Goal: Task Accomplishment & Management: Use online tool/utility

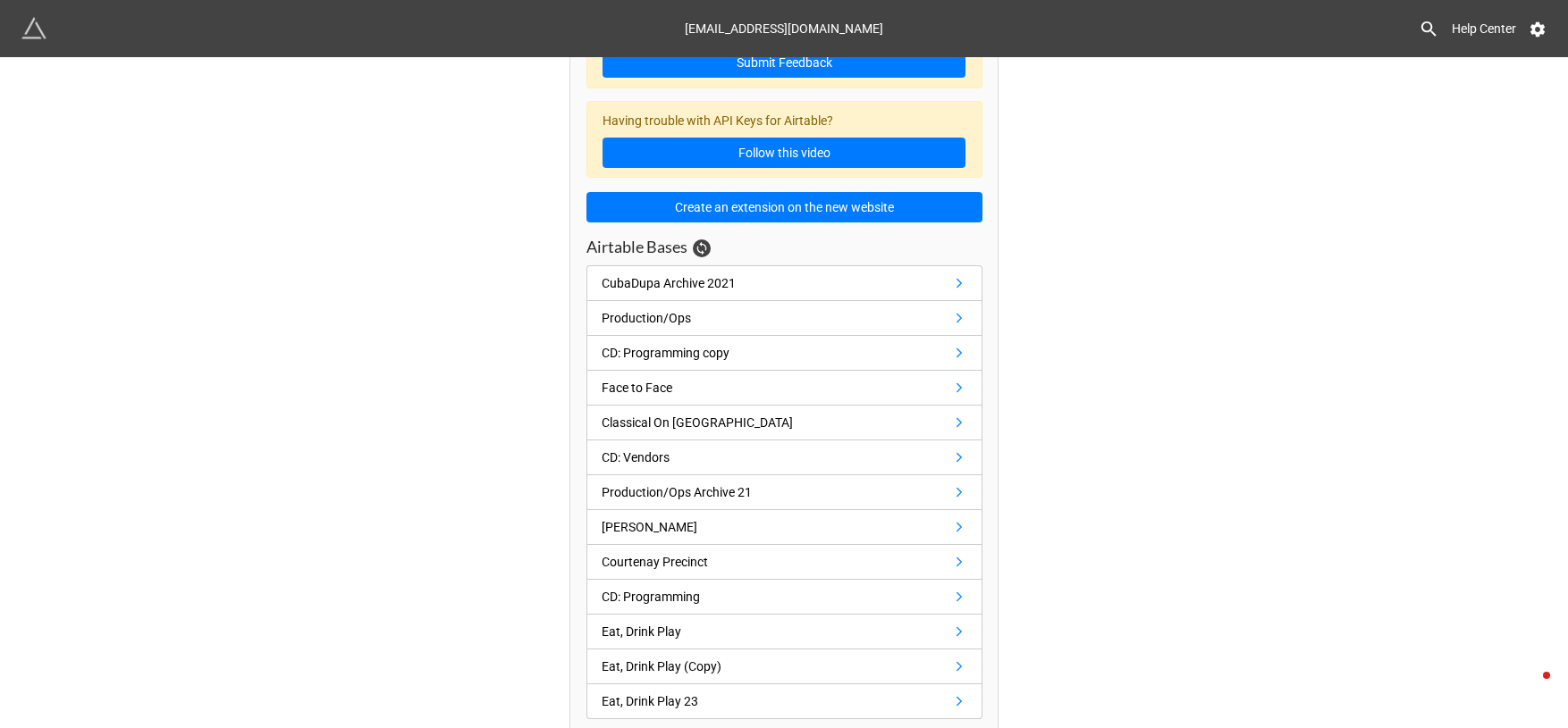
scroll to position [189, 0]
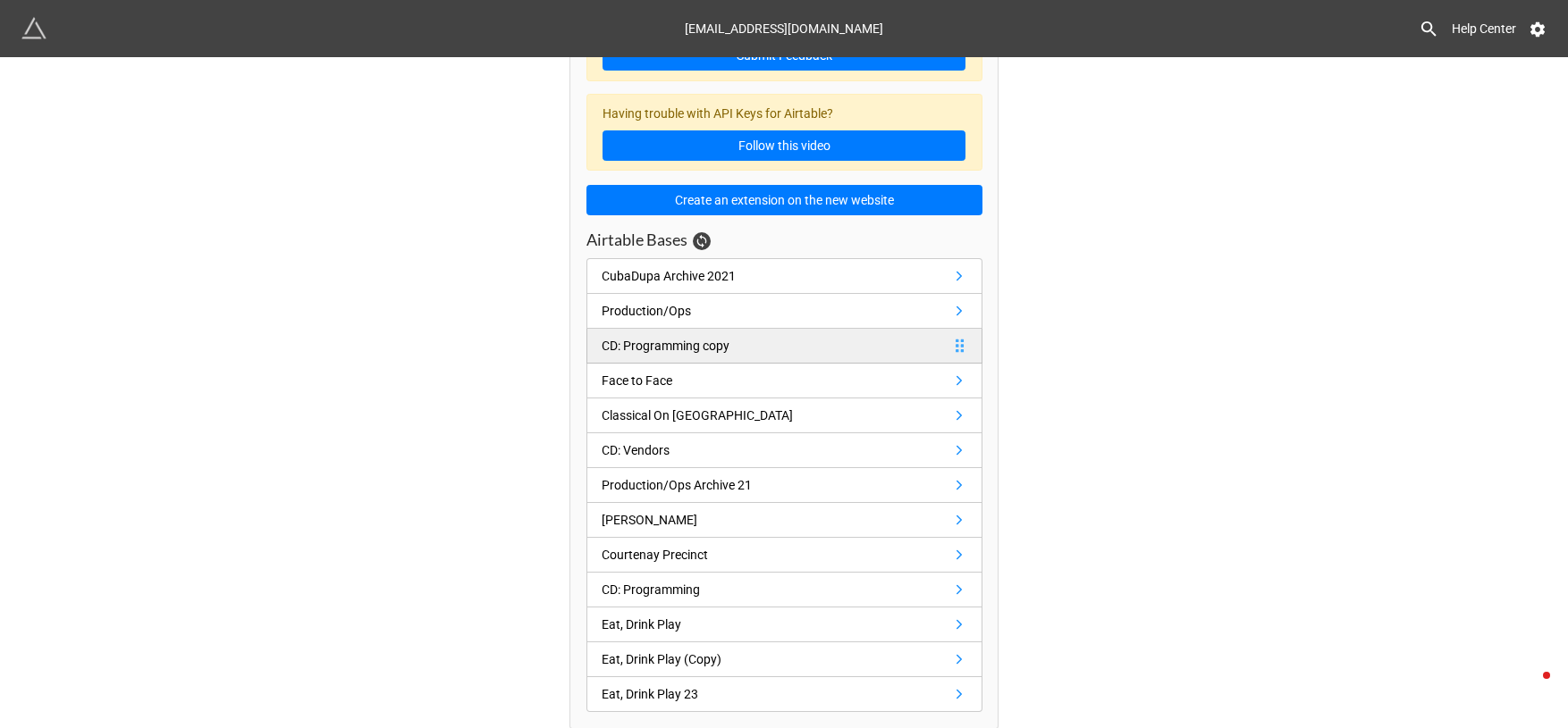
click at [785, 342] on link "CD: Programming copy" at bounding box center [784, 345] width 396 height 35
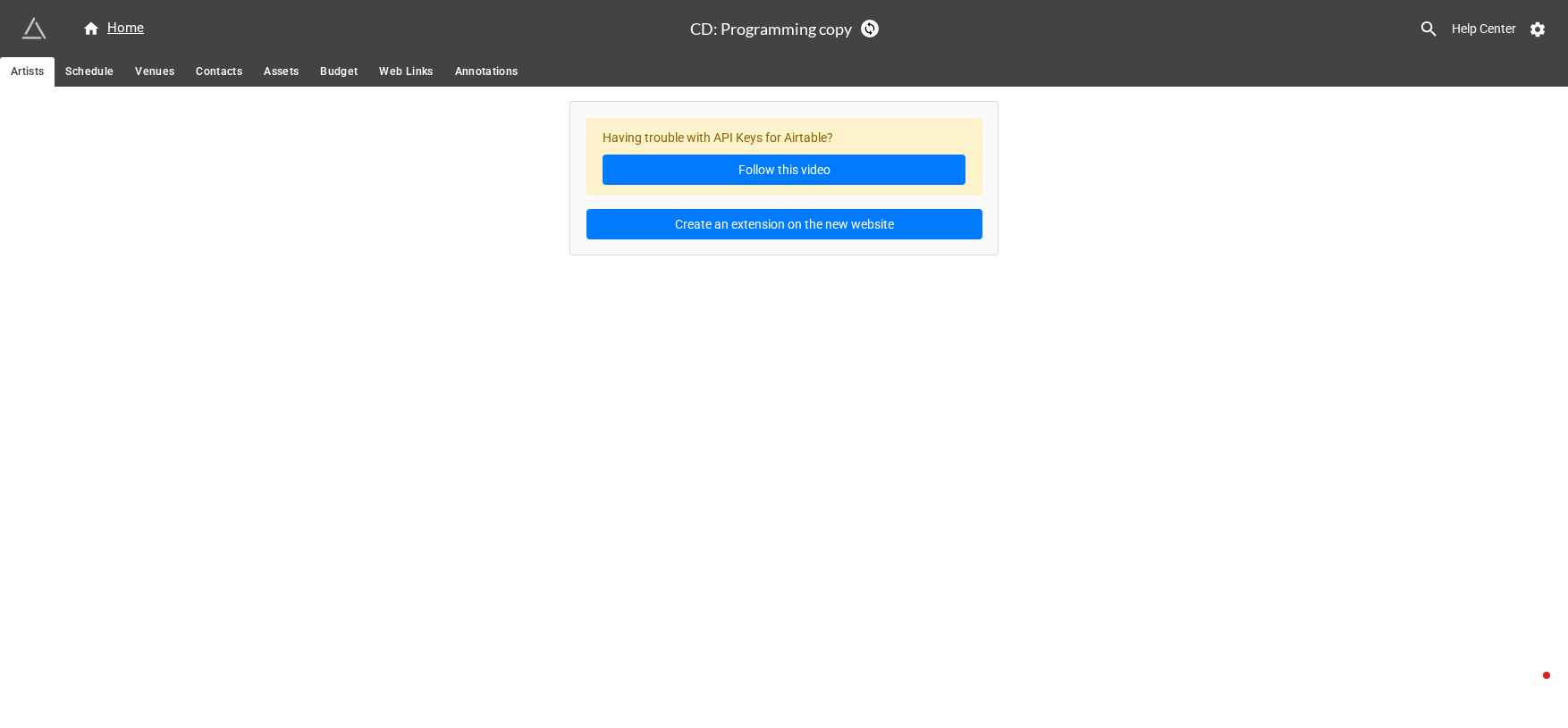
click at [94, 74] on span "Schedule" at bounding box center [89, 71] width 49 height 19
click at [132, 69] on link "Venues" at bounding box center [154, 72] width 61 height 30
click at [217, 73] on span "Contacts" at bounding box center [218, 71] width 47 height 19
click at [313, 74] on link "Budget" at bounding box center [338, 72] width 59 height 30
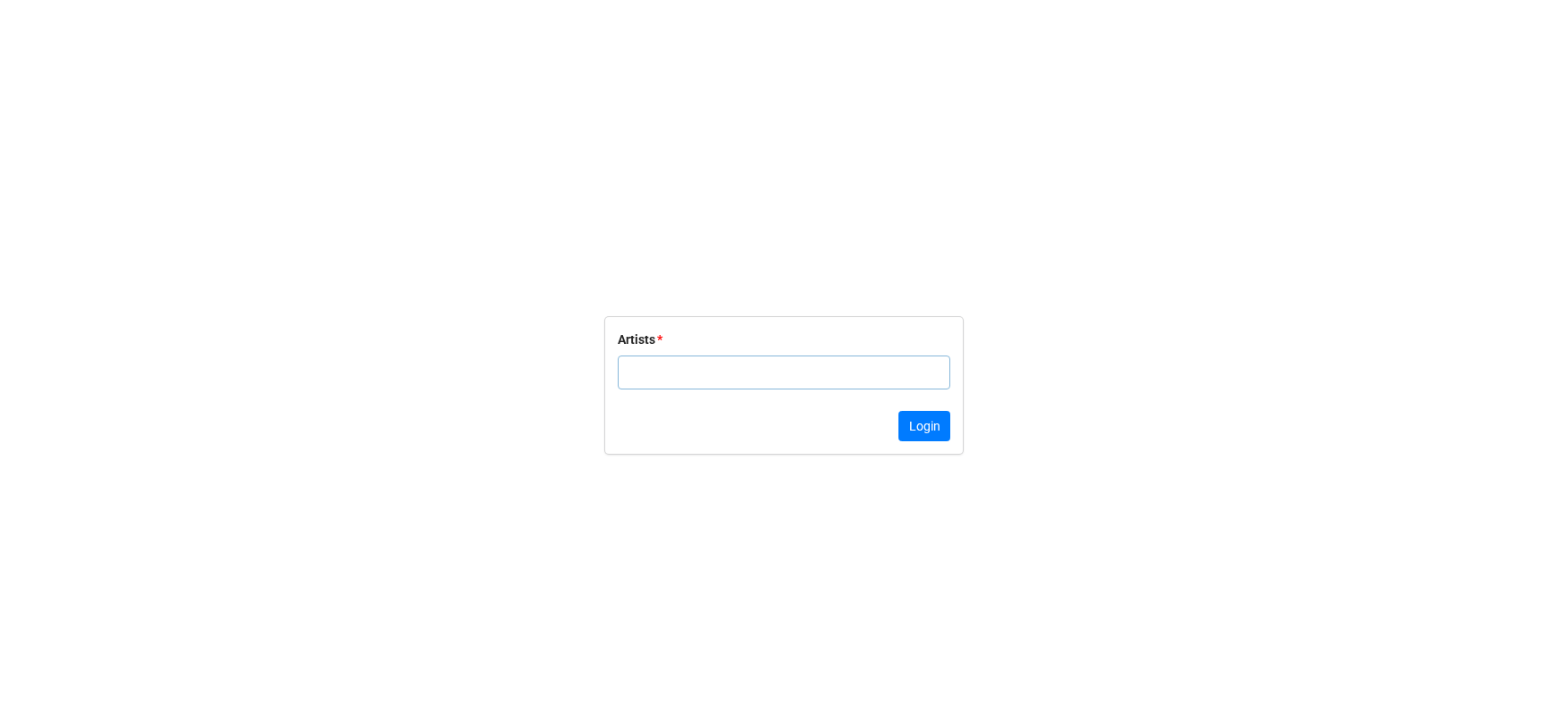
click at [776, 360] on input "text" at bounding box center [783, 373] width 332 height 34
type input "[PERSON_NAME]"
click button "Login" at bounding box center [924, 425] width 52 height 31
